Goal: Download file/media

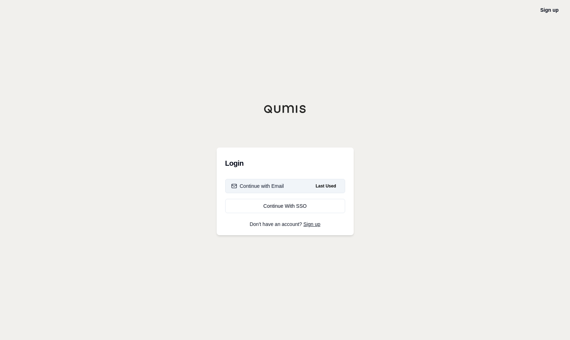
click at [273, 184] on div "Continue with Email" at bounding box center [257, 186] width 53 height 7
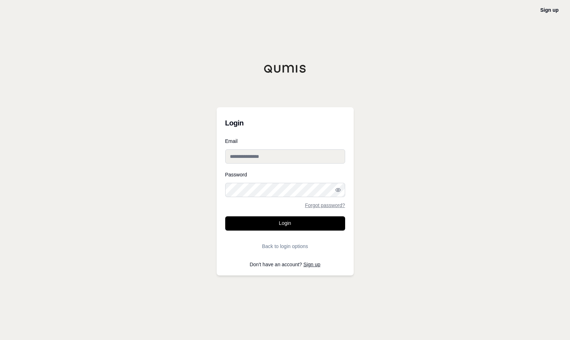
type input "**********"
click at [272, 225] on button "Login" at bounding box center [285, 223] width 120 height 14
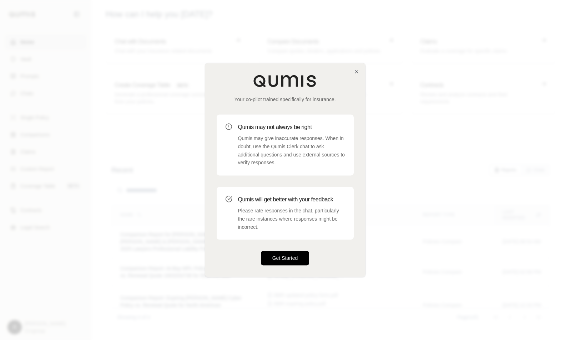
click at [289, 258] on button "Get Started" at bounding box center [285, 258] width 48 height 14
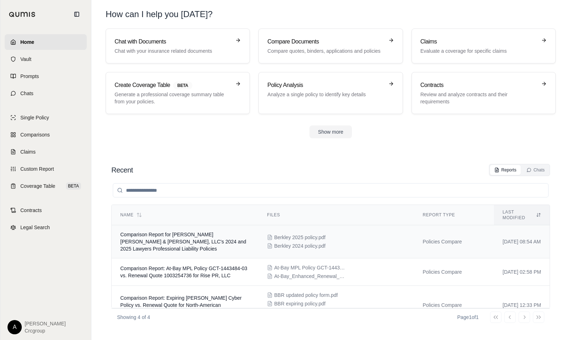
click at [183, 233] on td "Comparison Report for [PERSON_NAME] [PERSON_NAME] & [PERSON_NAME], LLC's 2024 a…" at bounding box center [185, 241] width 147 height 33
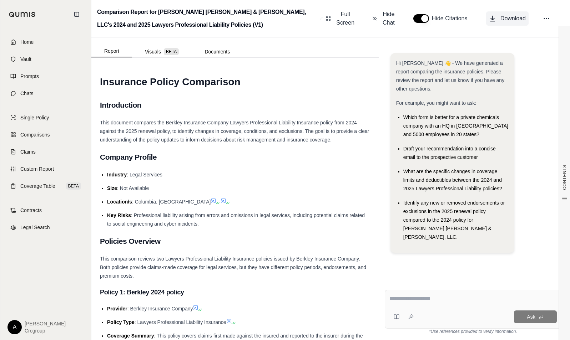
click at [509, 18] on span "Download" at bounding box center [512, 18] width 25 height 9
